Goal: Find specific page/section: Find specific page/section

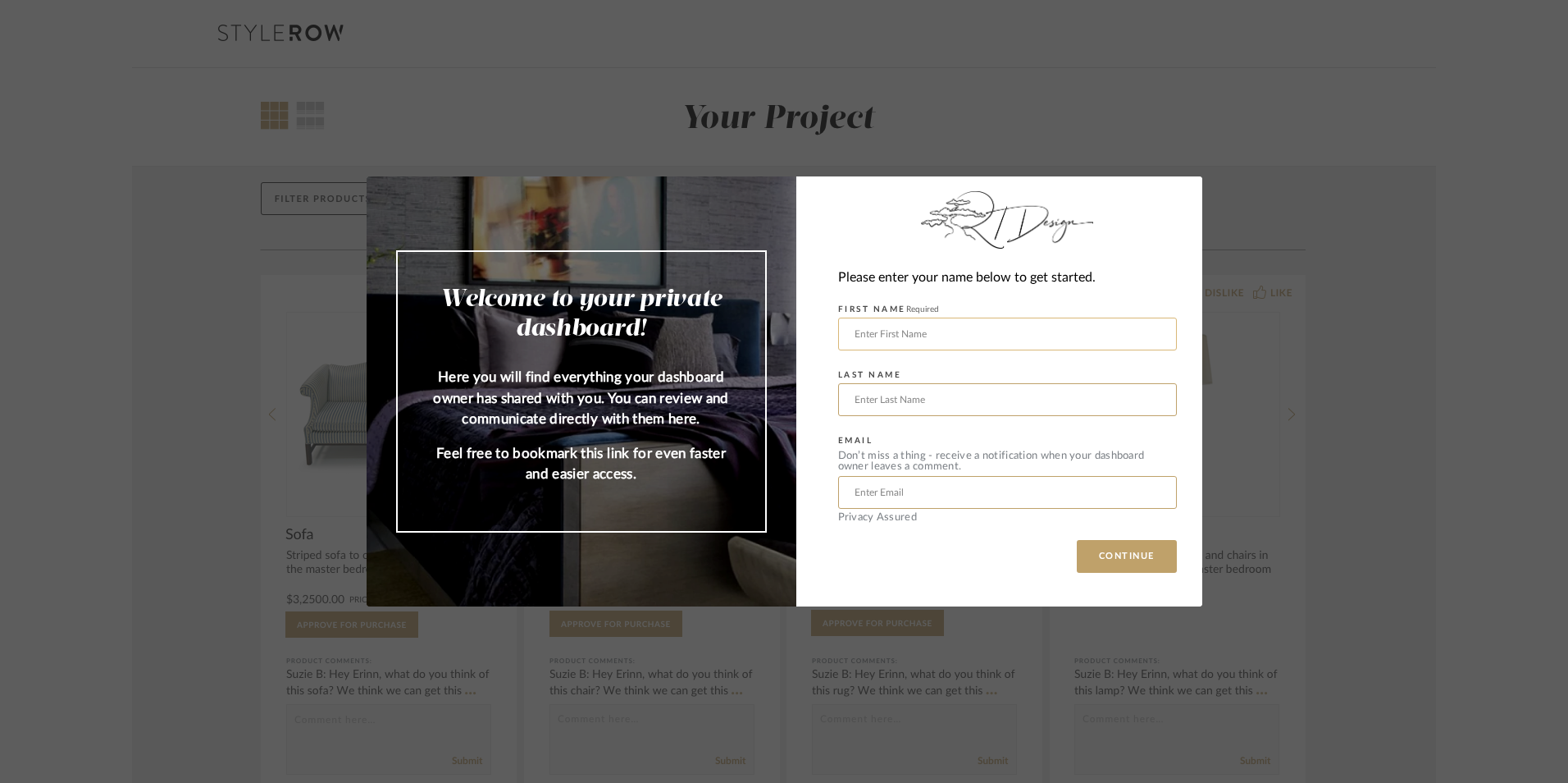
click at [1016, 337] on input "text" at bounding box center [1008, 334] width 339 height 33
click at [1021, 273] on div "Please enter your name below to get started." at bounding box center [1008, 278] width 339 height 22
click at [1005, 326] on input "text" at bounding box center [1008, 334] width 339 height 33
type input "[PERSON_NAME]"
type input "j"
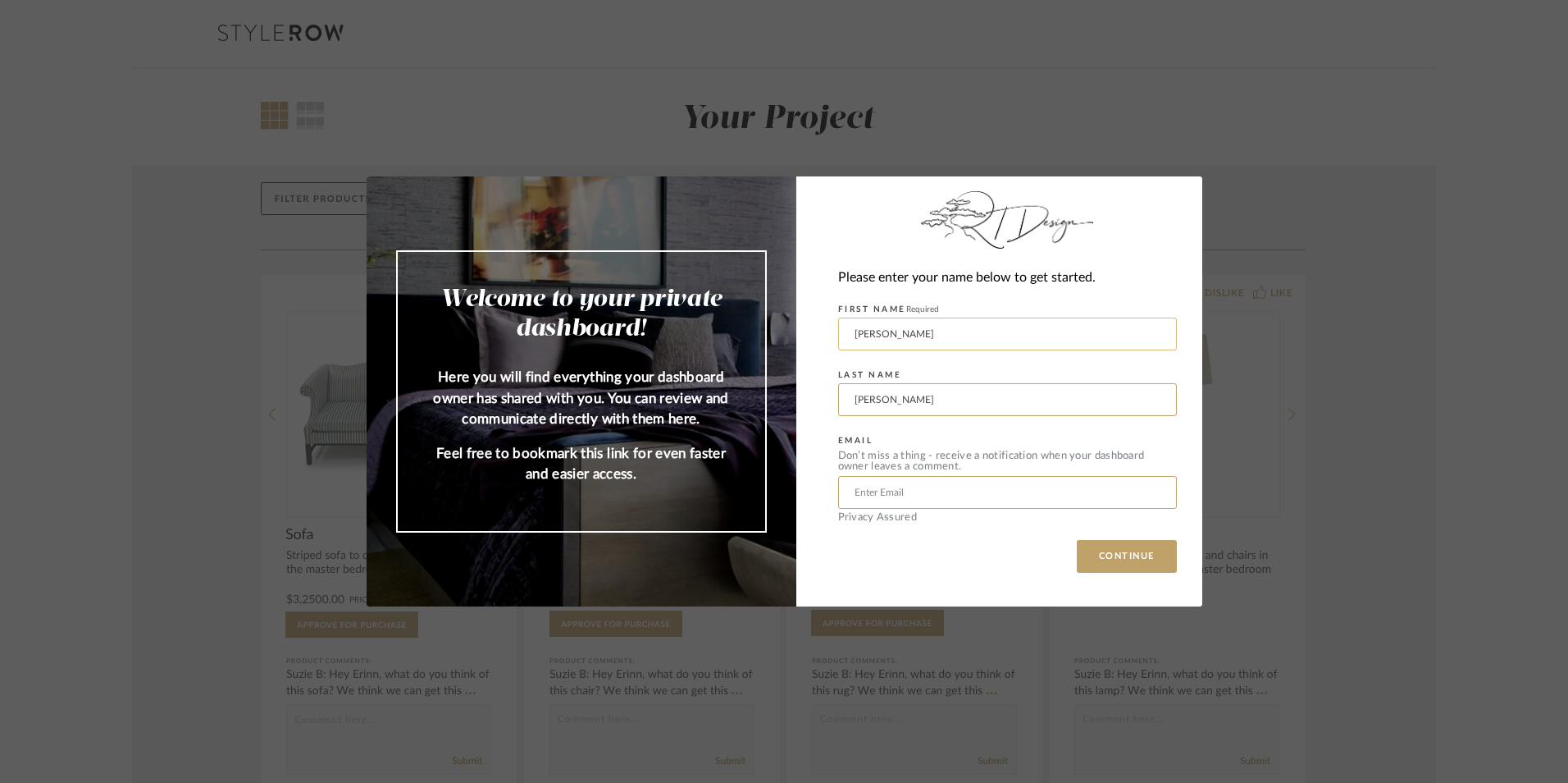
type input "[PERSON_NAME]"
type input "[PERSON_NAME][EMAIL_ADDRESS][PERSON_NAME][DOMAIN_NAME]"
click at [1133, 567] on button "CONTINUE" at bounding box center [1127, 556] width 100 height 33
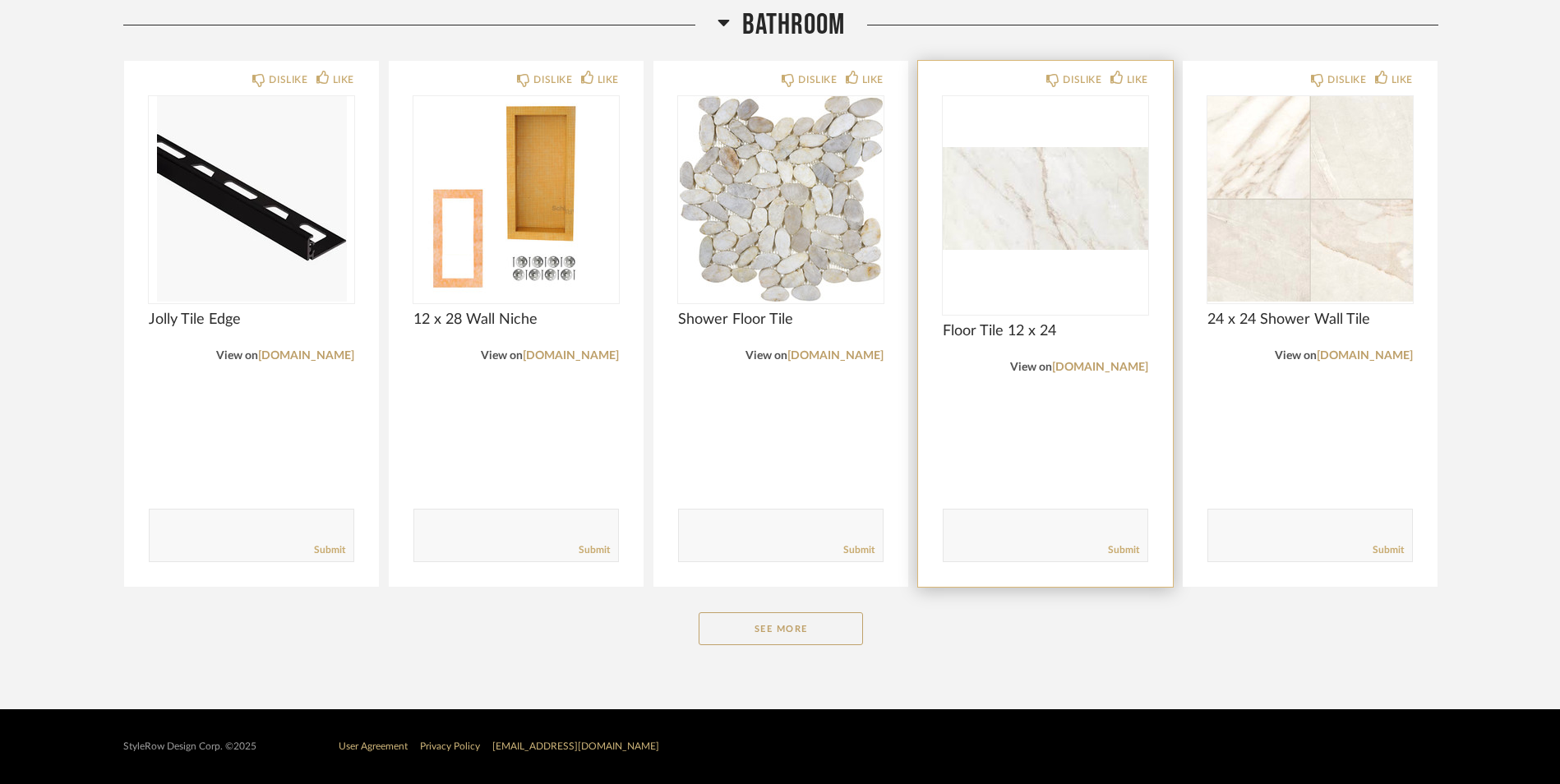
scroll to position [1484, 0]
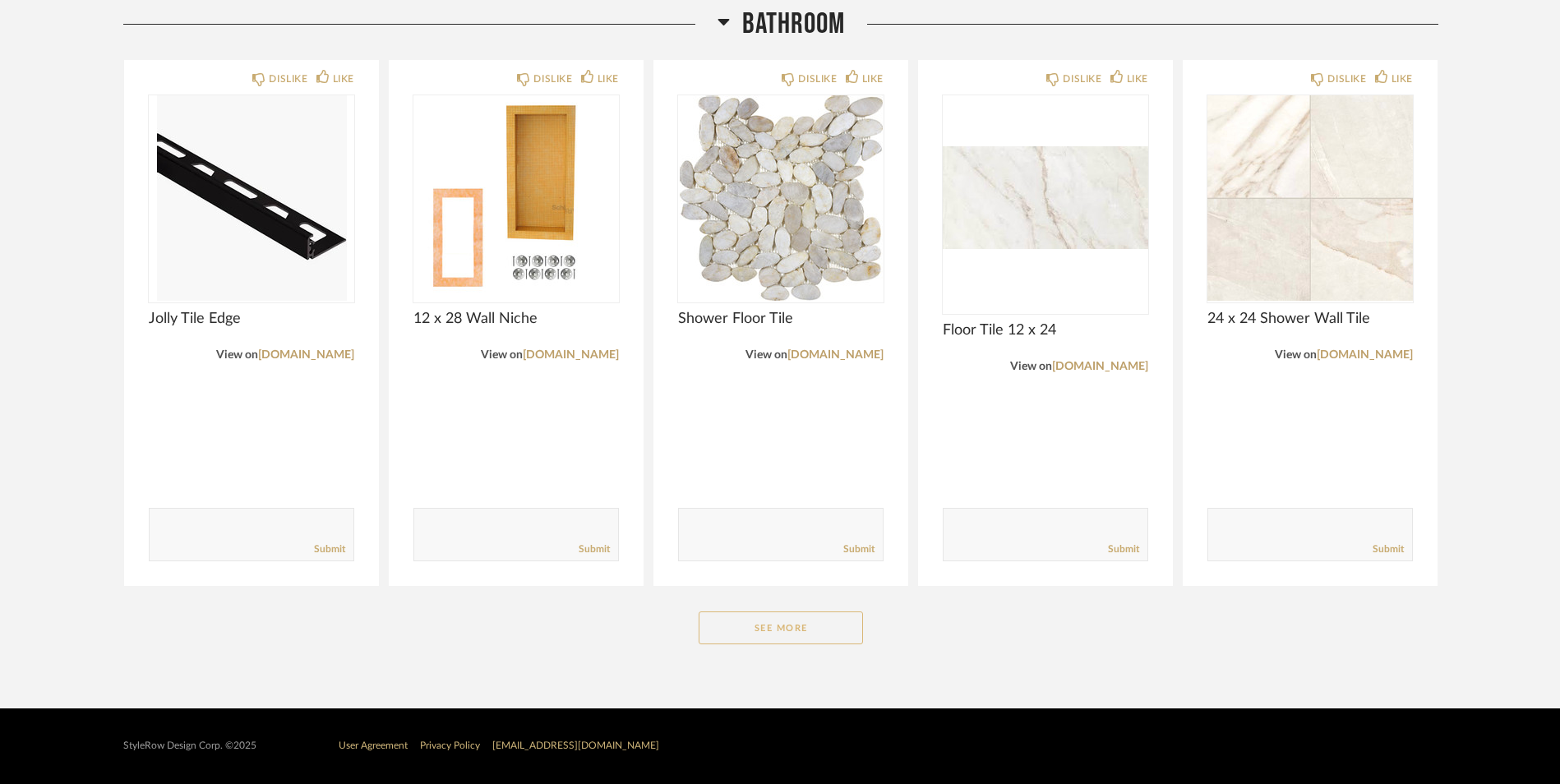
click at [818, 619] on button "See More" at bounding box center [781, 627] width 165 height 33
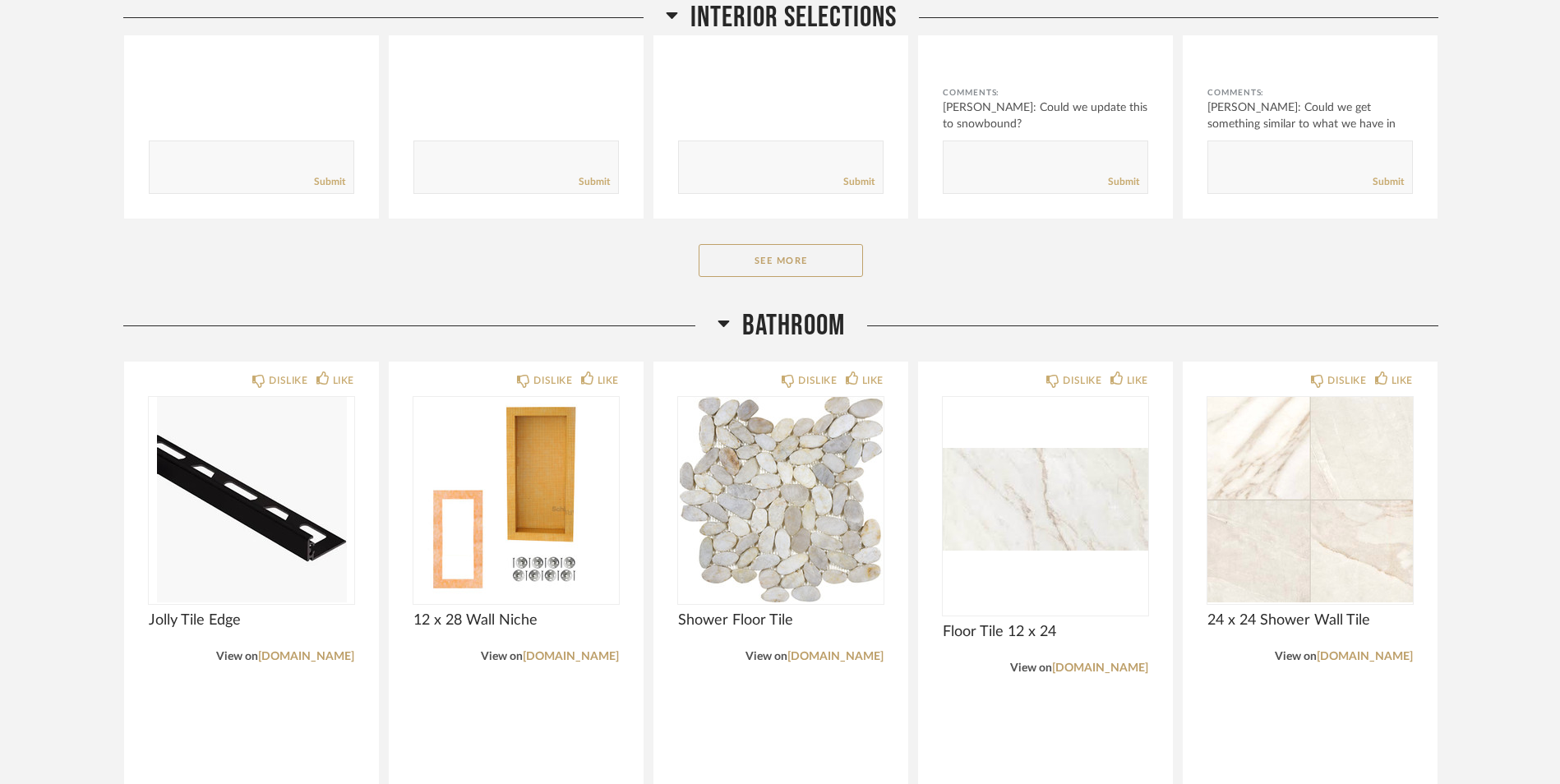
scroll to position [1232, 0]
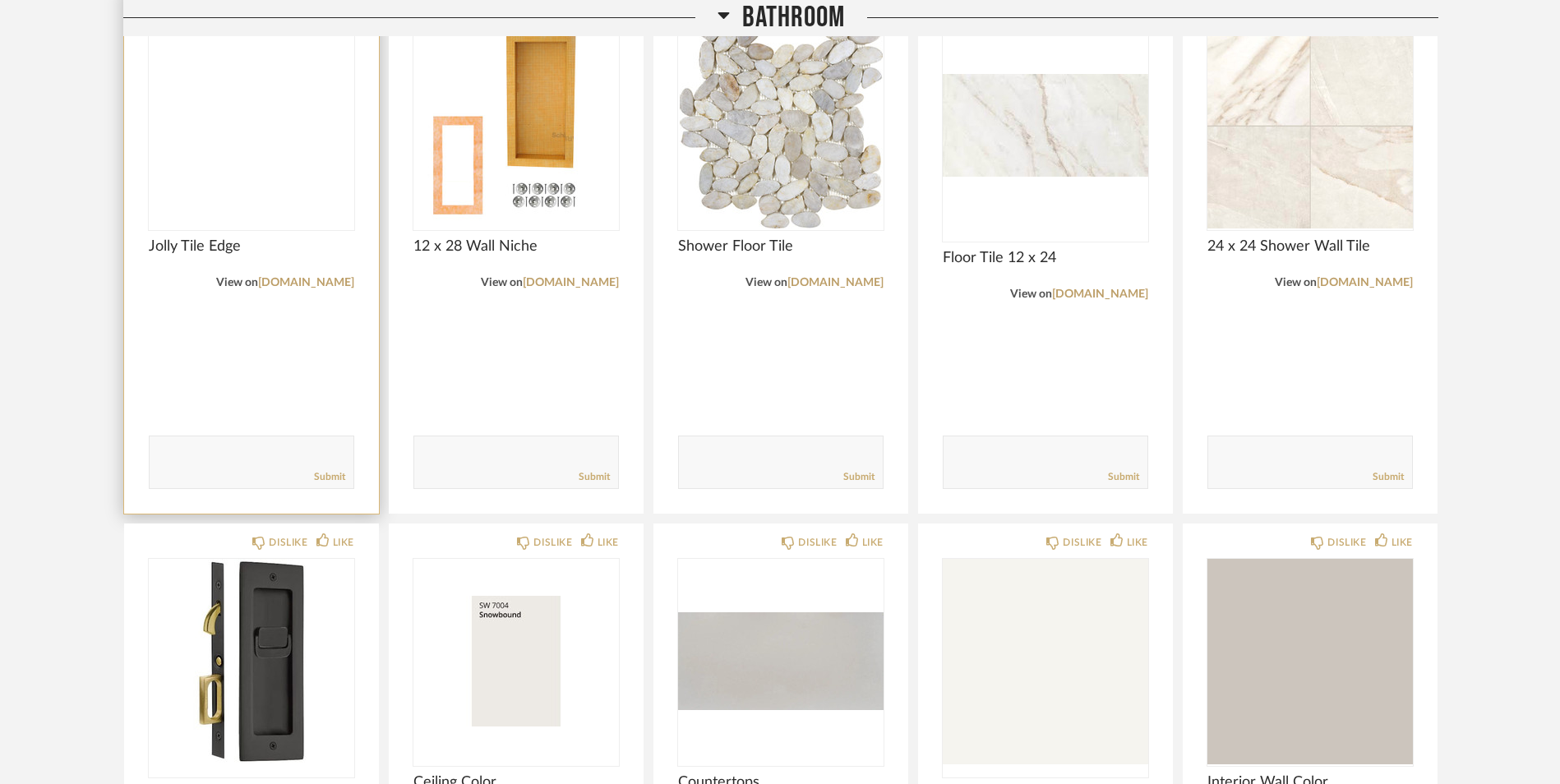
scroll to position [1396, 0]
